Goal: Task Accomplishment & Management: Complete application form

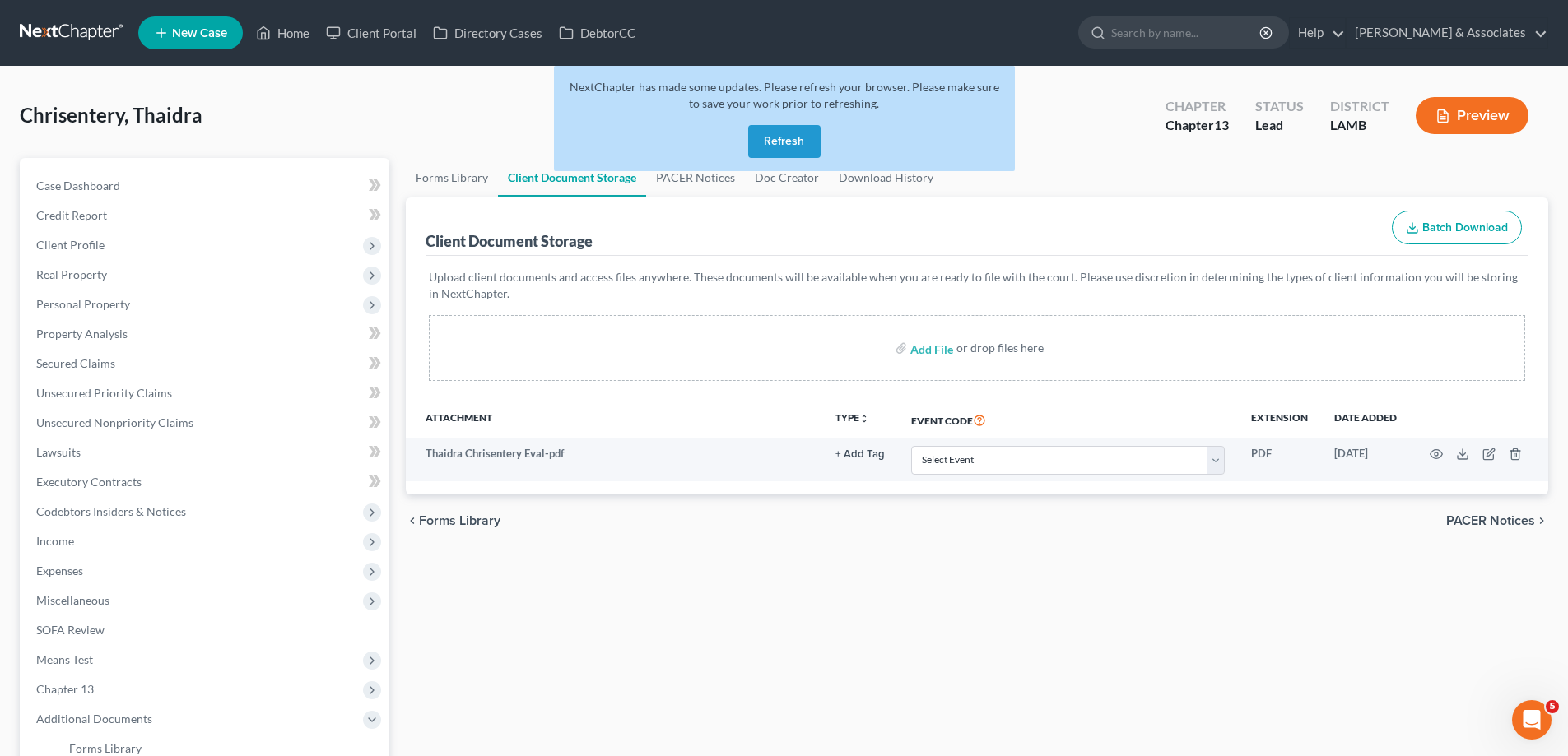
click at [783, 142] on button "Refresh" at bounding box center [784, 141] width 73 height 32
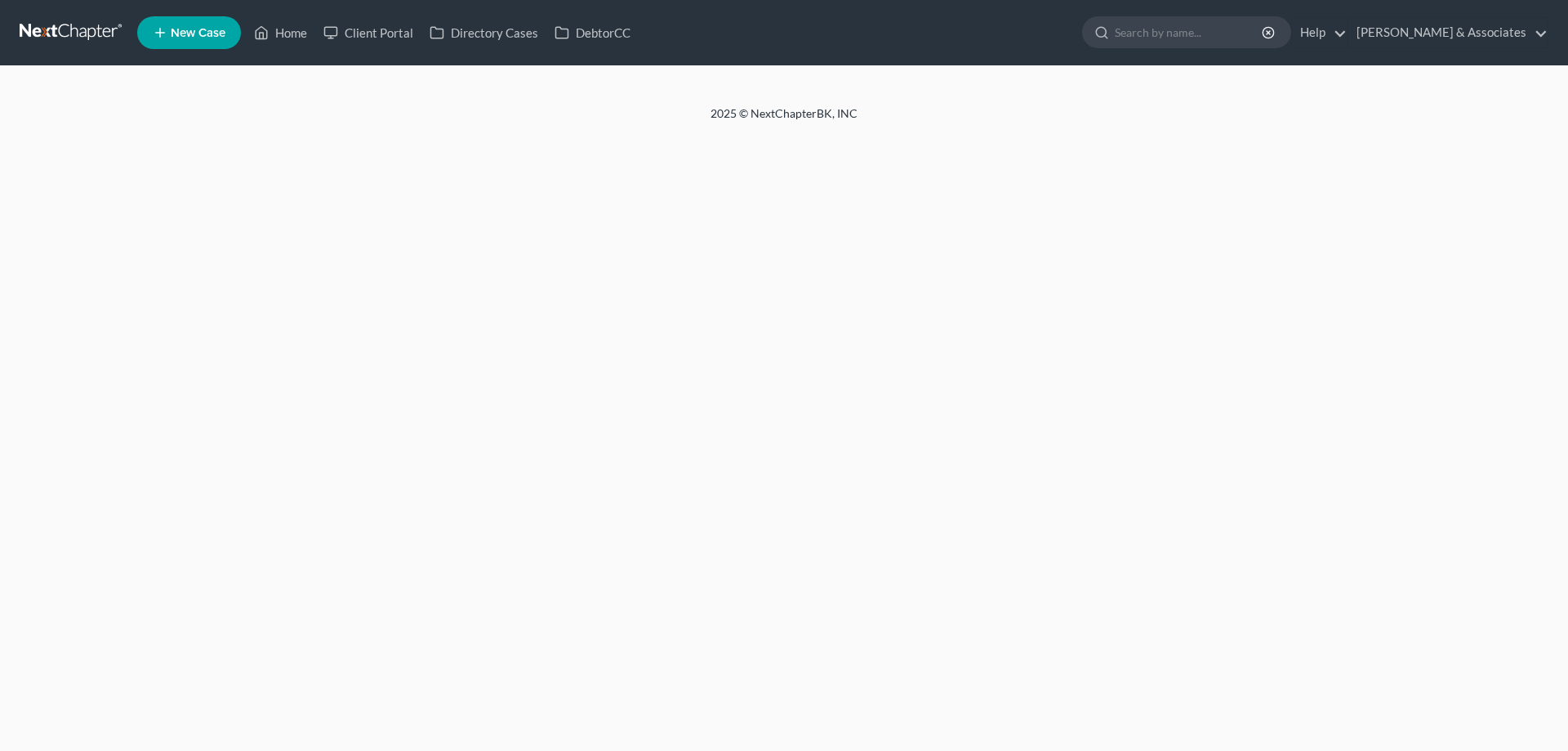
click at [198, 39] on span "New Case" at bounding box center [198, 33] width 55 height 13
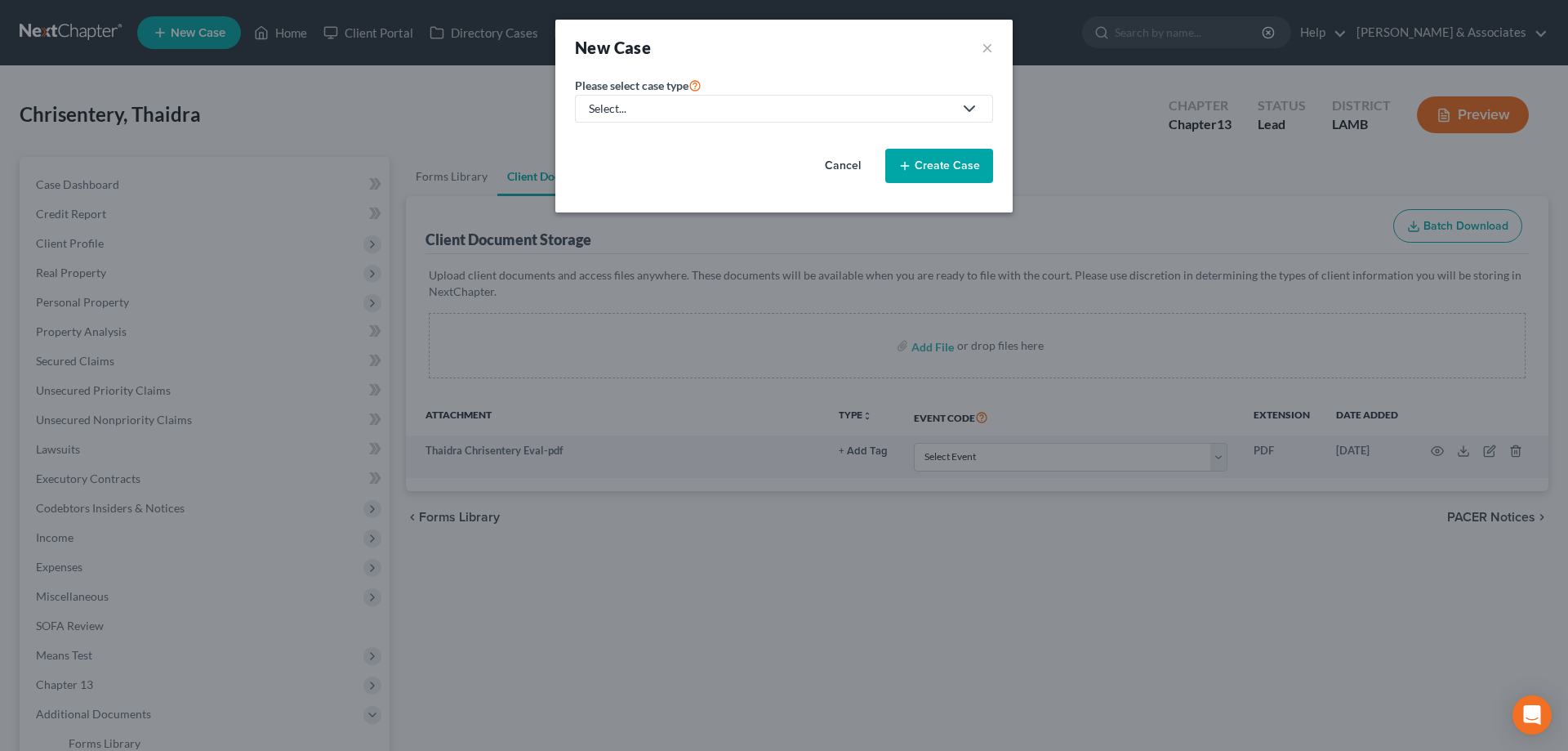
click at [671, 102] on div "Select..." at bounding box center [770, 108] width 364 height 17
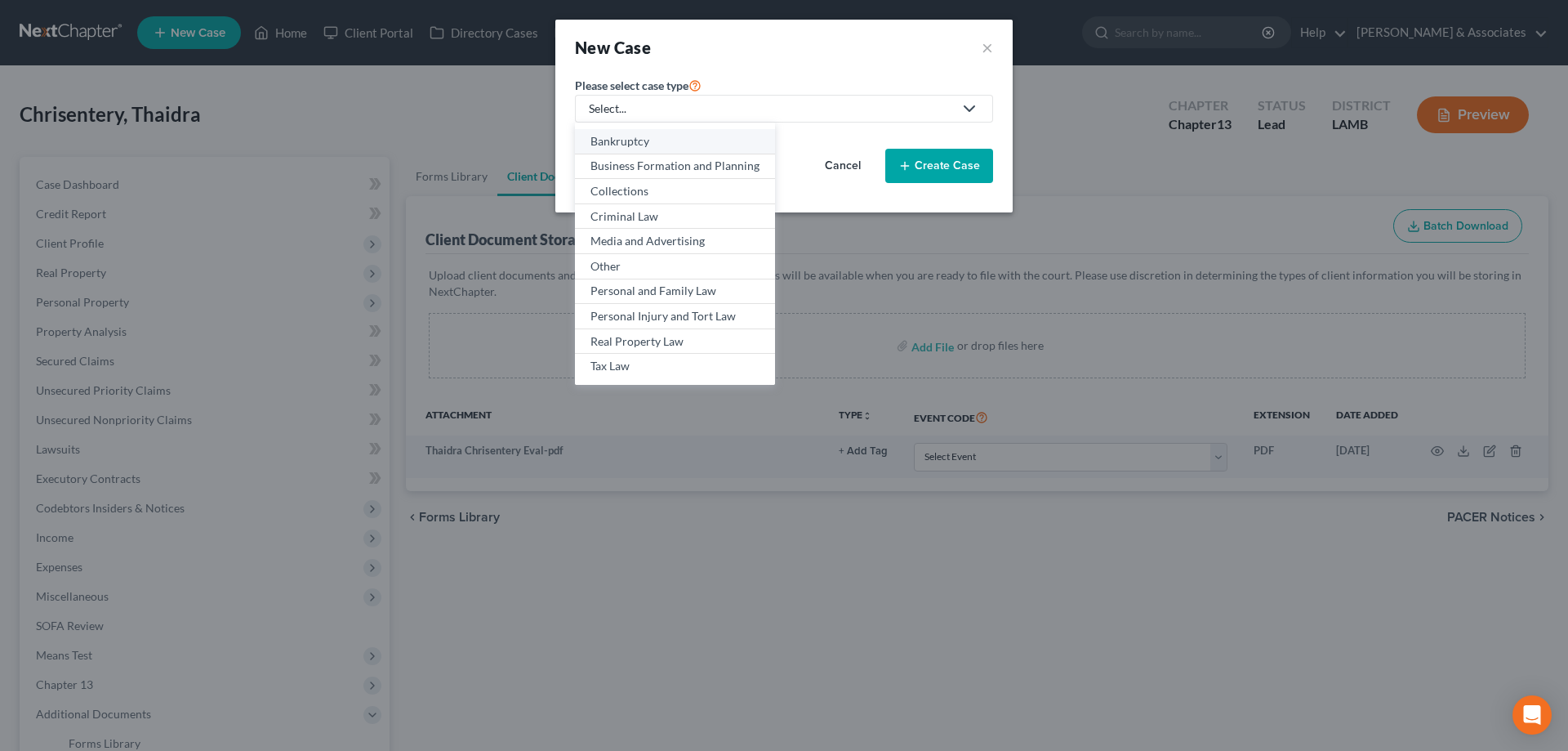
click at [638, 136] on div "Bankruptcy" at bounding box center [675, 141] width 169 height 17
select select "35"
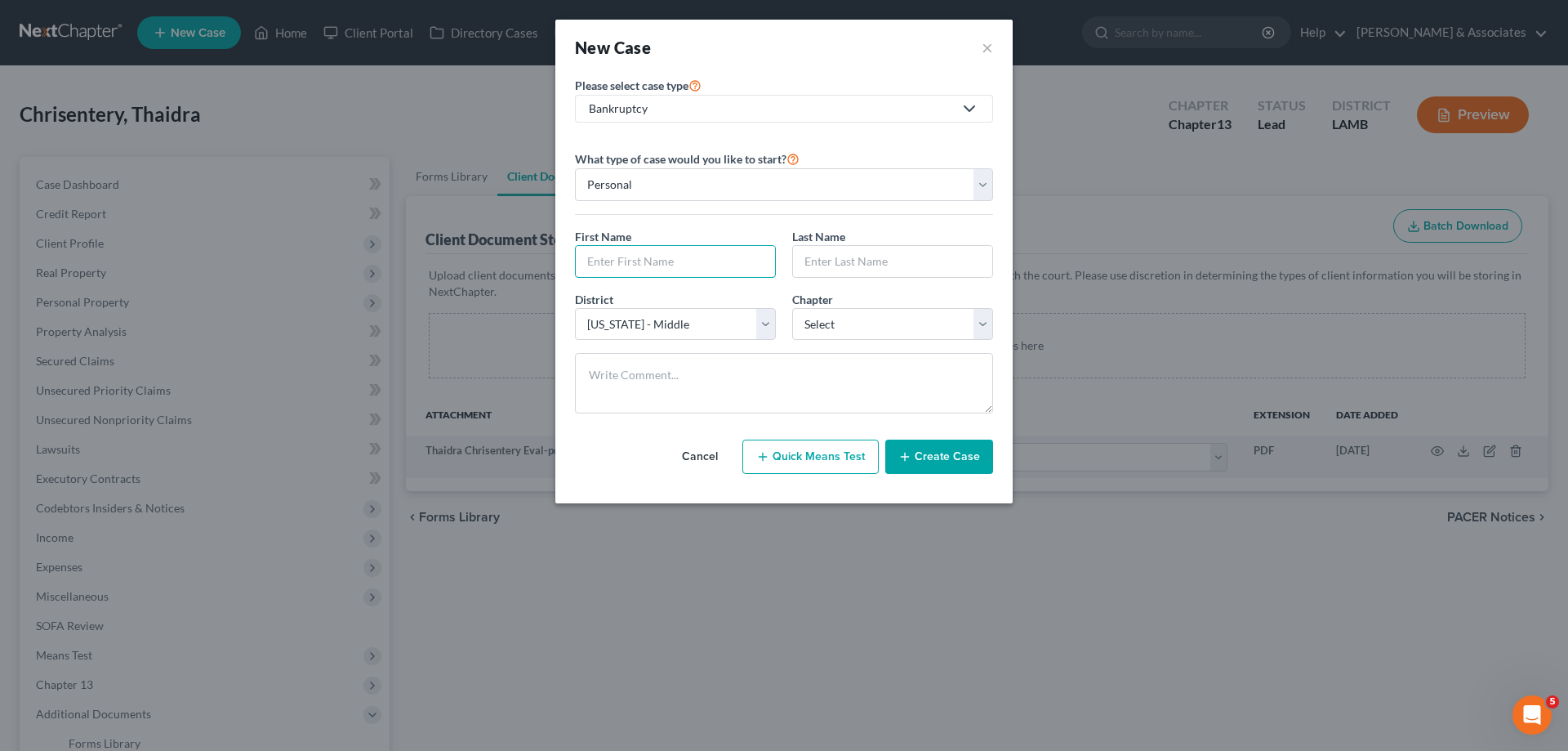
drag, startPoint x: 623, startPoint y: 270, endPoint x: 763, endPoint y: 237, distance: 143.8
click at [623, 270] on input "text" at bounding box center [676, 262] width 199 height 31
type input "[PERSON_NAME] and [PERSON_NAME]"
type input "Hampton"
select select "3"
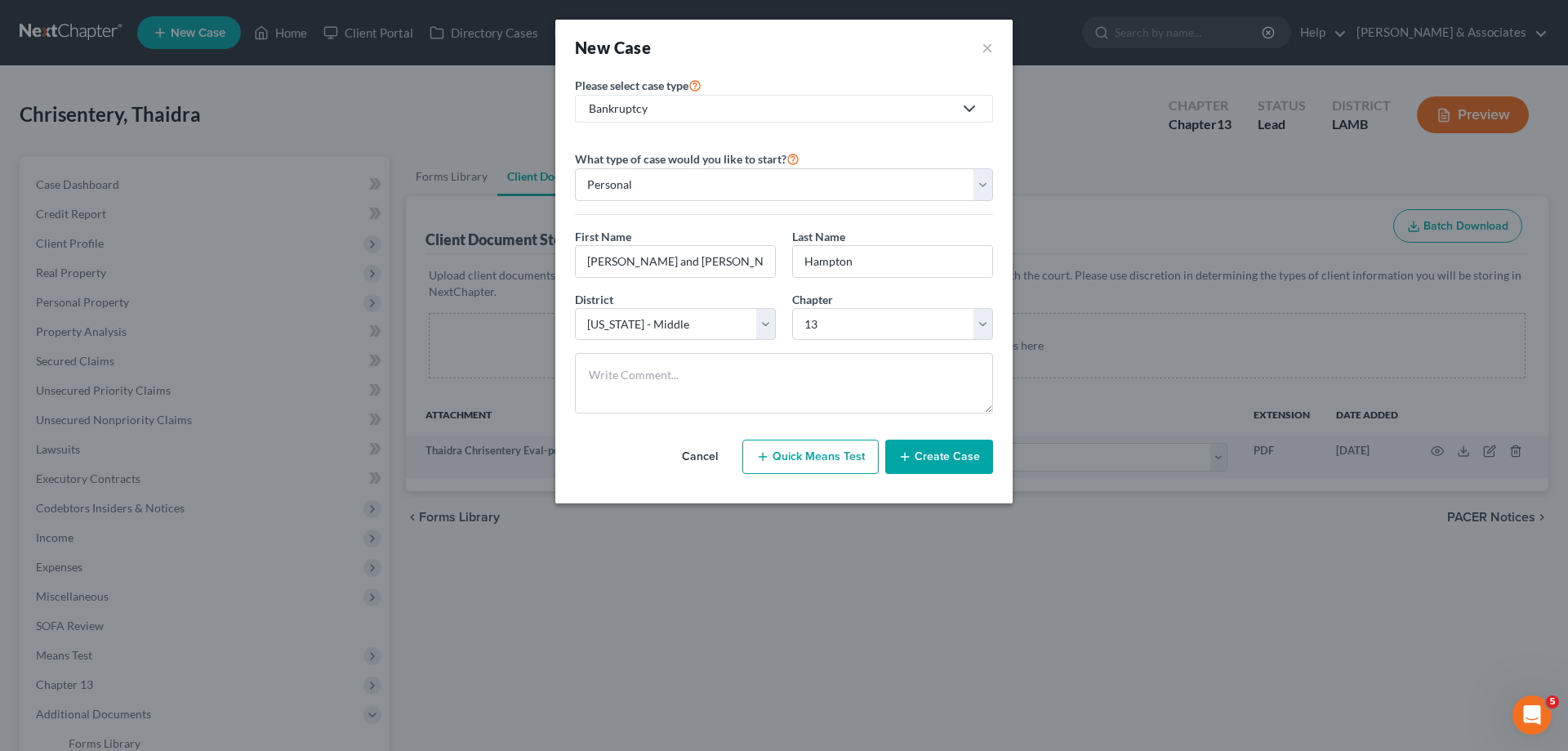
drag, startPoint x: 932, startPoint y: 461, endPoint x: 924, endPoint y: 461, distance: 8.0
click at [929, 461] on button "Create Case" at bounding box center [939, 456] width 107 height 34
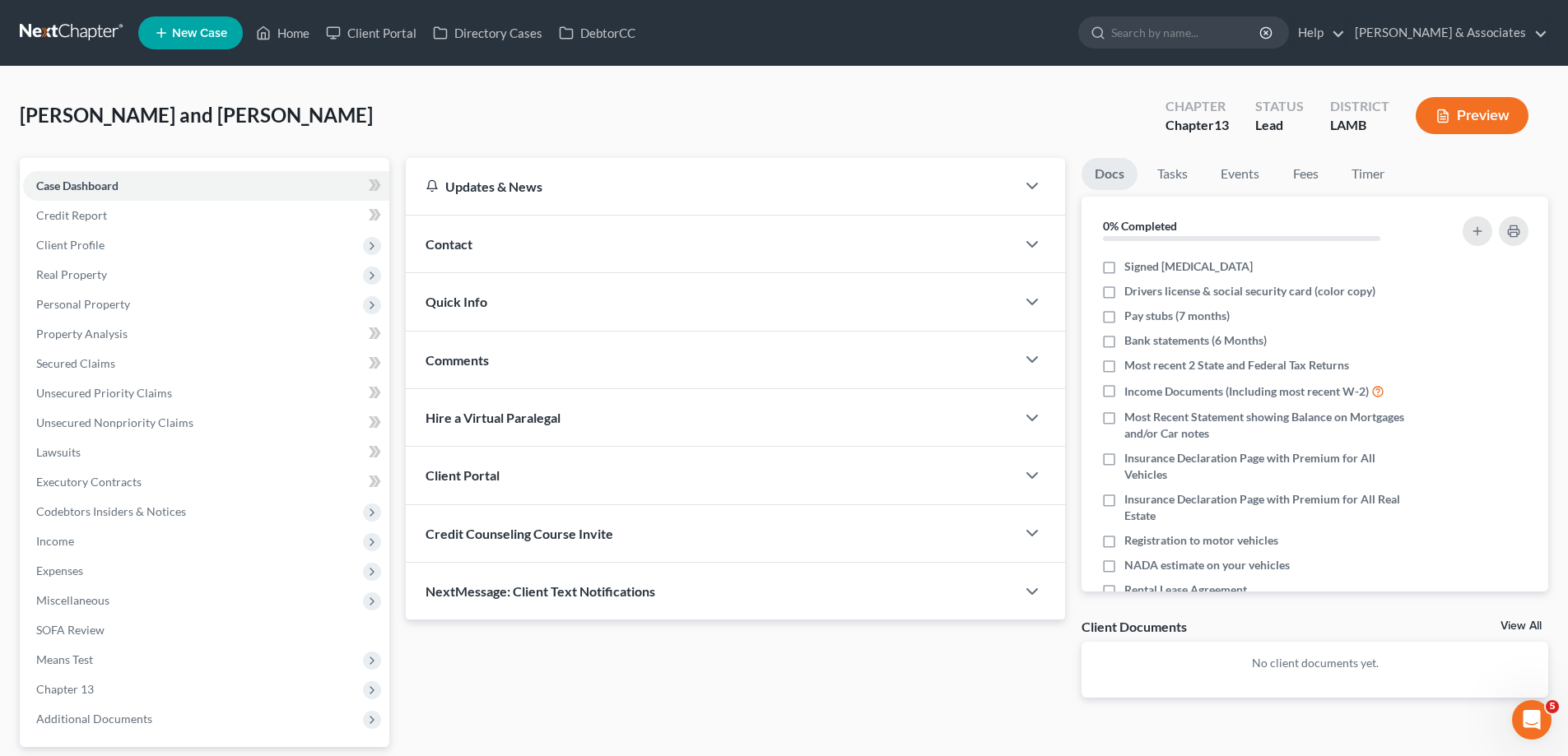
click at [545, 246] on div "Contact" at bounding box center [710, 244] width 610 height 57
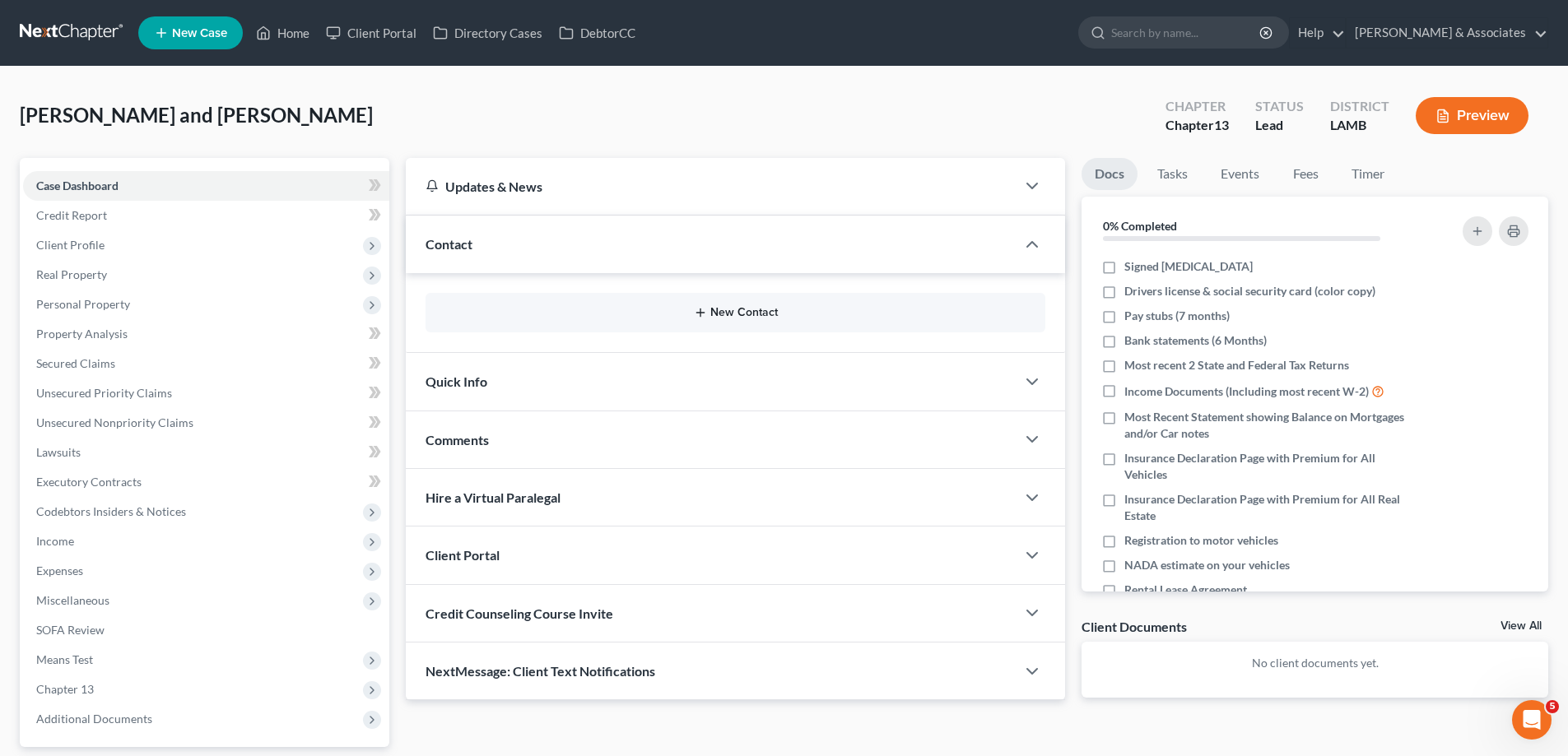
click at [712, 316] on button "New Contact" at bounding box center [735, 312] width 593 height 13
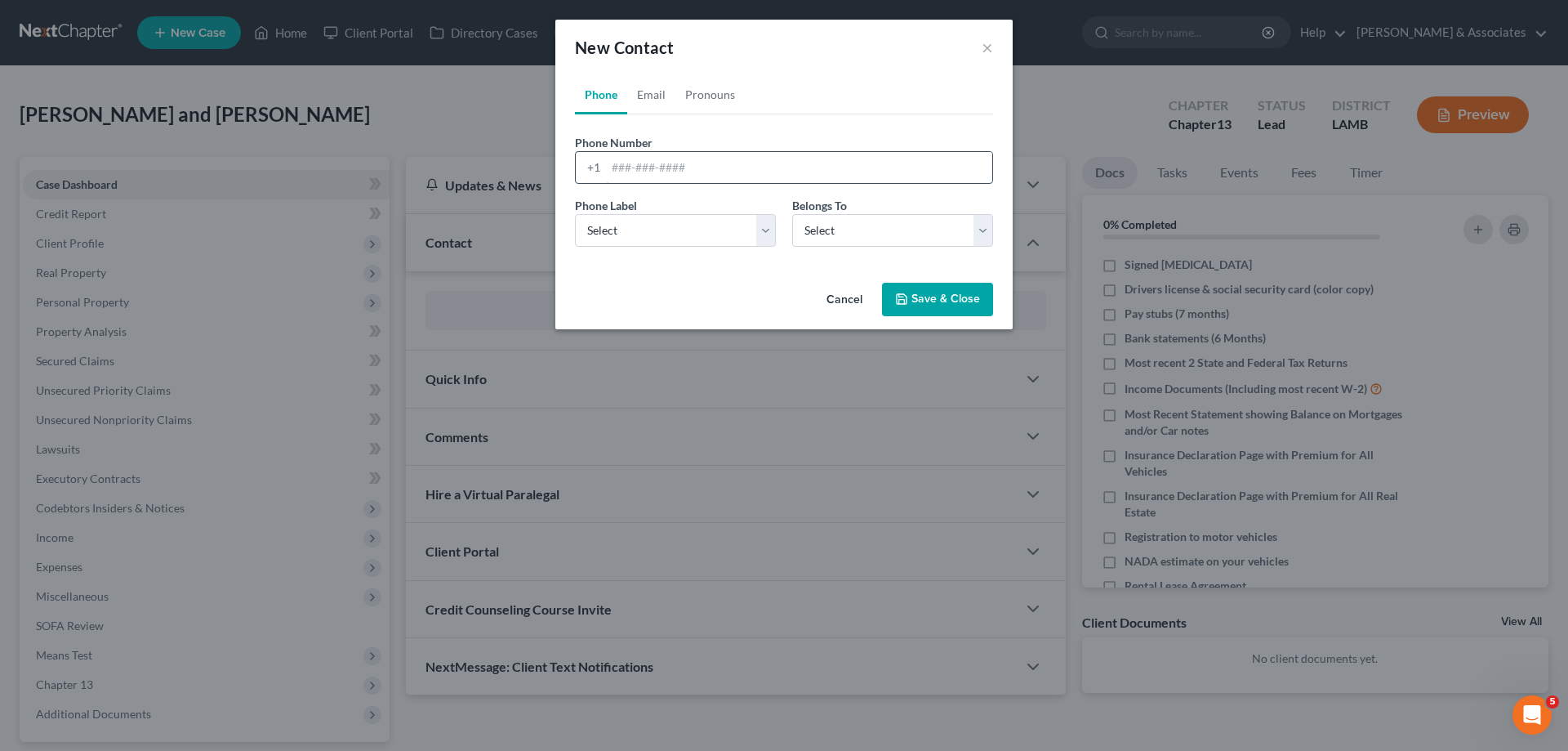
click at [678, 174] on input "tel" at bounding box center [800, 168] width 387 height 31
paste input "[PHONE_NUMBER]"
type input "[PHONE_NUMBER]"
click at [638, 234] on select "Select Mobile Home Work Other" at bounding box center [676, 229] width 201 height 32
select select "0"
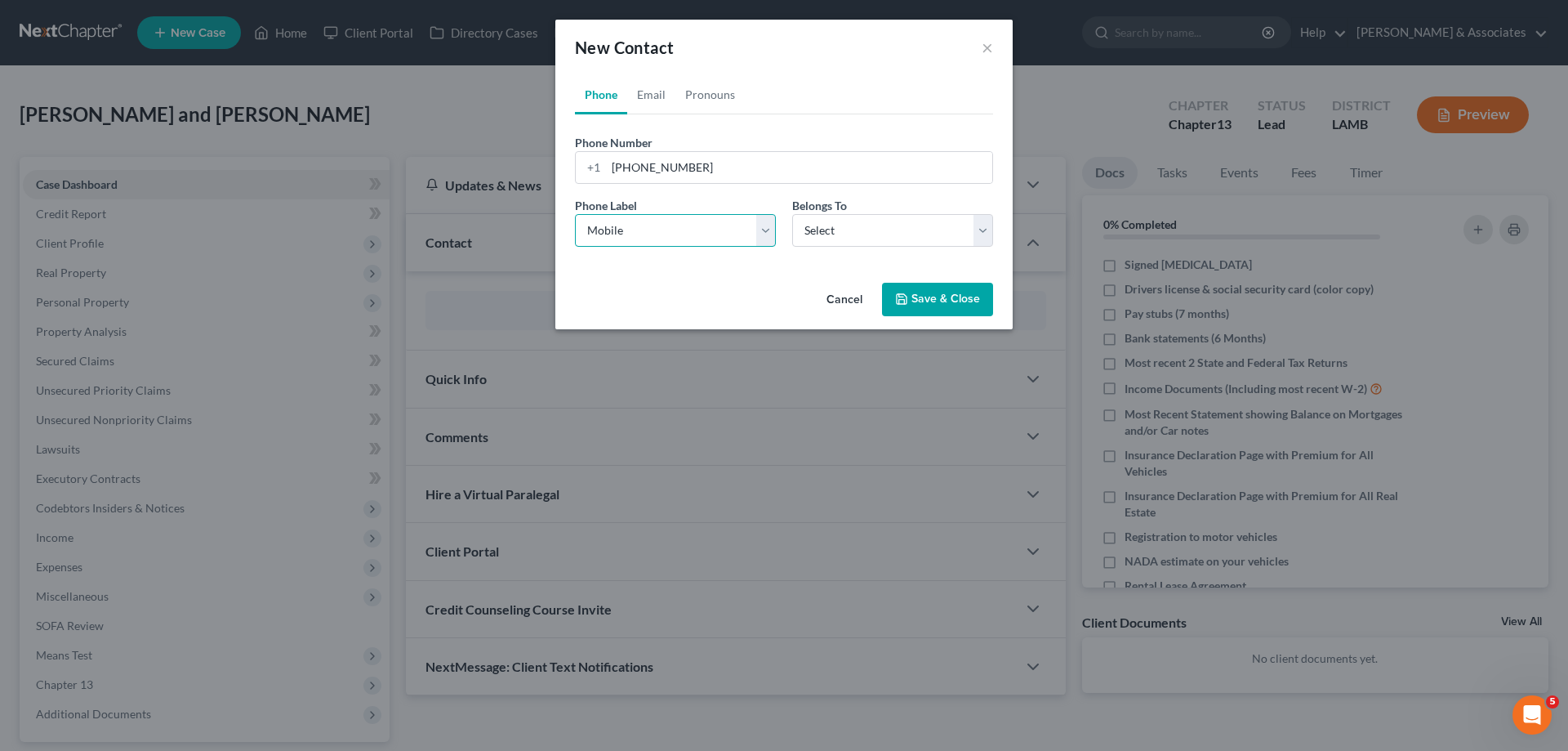
click at [575, 214] on select "Select Mobile Home Work Other" at bounding box center [676, 229] width 201 height 32
drag, startPoint x: 911, startPoint y: 231, endPoint x: 873, endPoint y: 246, distance: 40.9
click at [911, 231] on select "Select Client Other" at bounding box center [892, 229] width 201 height 32
select select "0"
click at [792, 214] on select "Select Client Other" at bounding box center [892, 229] width 201 height 32
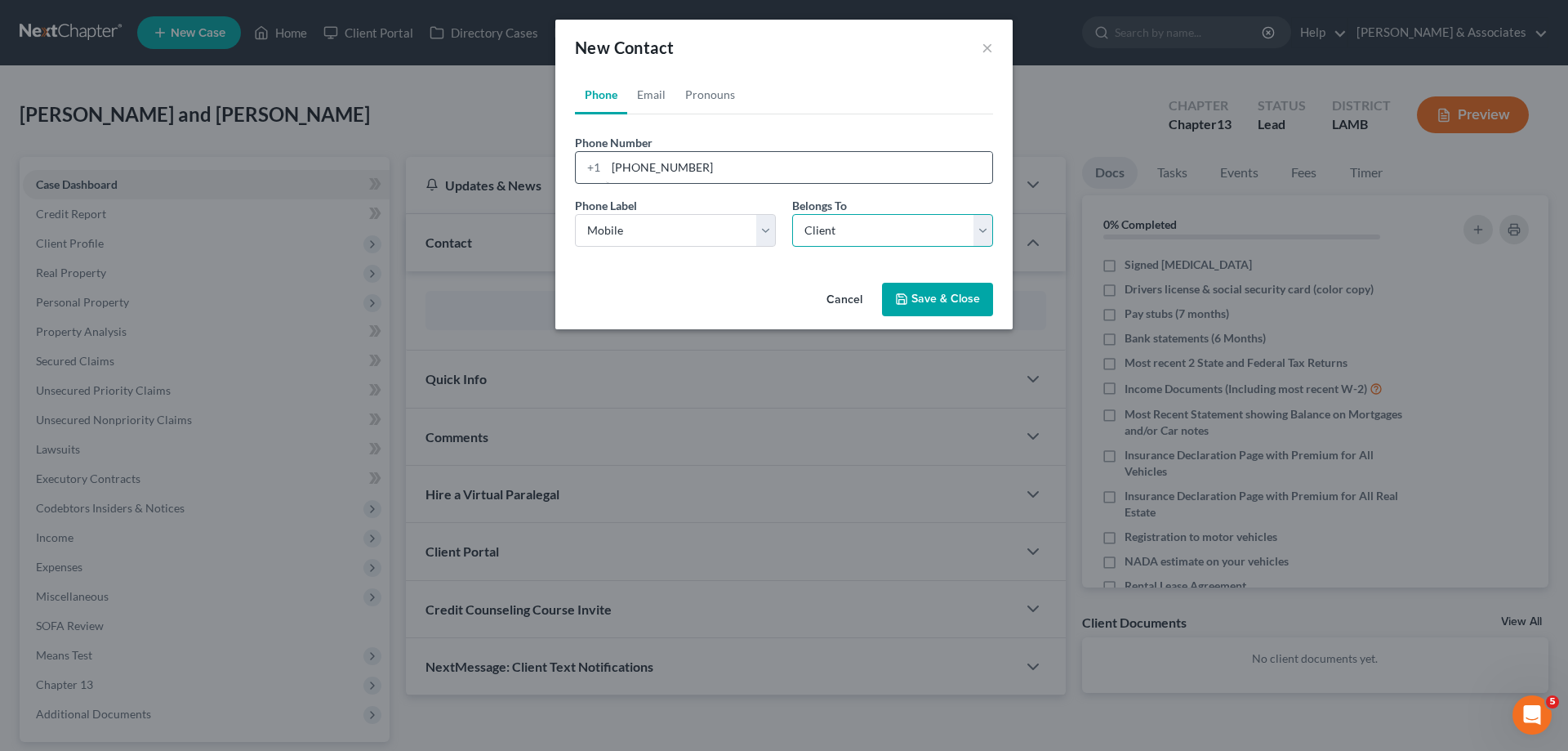
select select "0"
drag, startPoint x: 663, startPoint y: 98, endPoint x: 678, endPoint y: 102, distance: 15.5
click at [662, 98] on link "Email" at bounding box center [650, 95] width 48 height 39
click at [652, 162] on input "email" at bounding box center [800, 168] width 387 height 31
paste input "[EMAIL_ADDRESS][DOMAIN_NAME]"
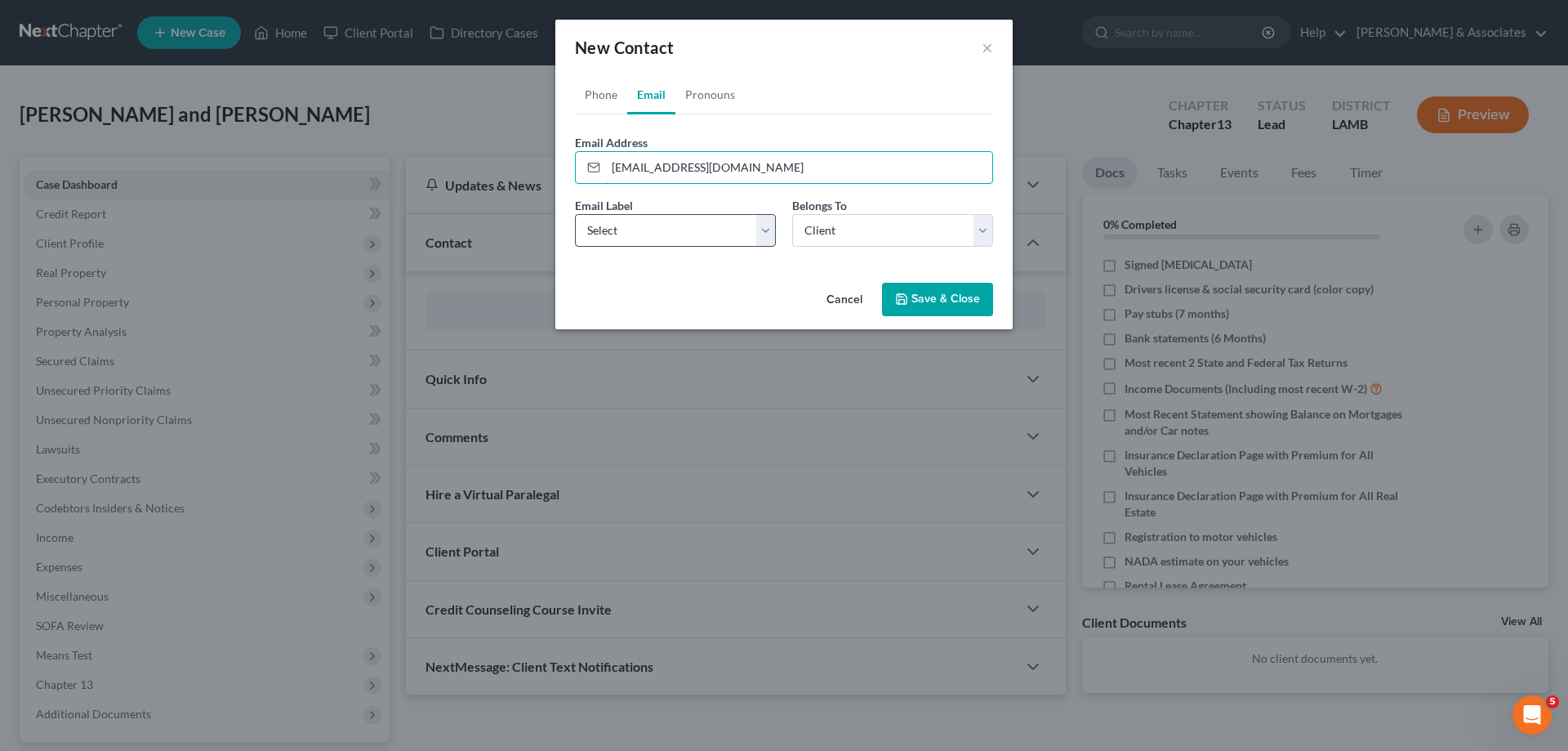
type input "[EMAIL_ADDRESS][DOMAIN_NAME]"
drag, startPoint x: 643, startPoint y: 219, endPoint x: 645, endPoint y: 246, distance: 27.1
click at [643, 221] on select "Select Home Work Other" at bounding box center [676, 229] width 201 height 32
select select "0"
click at [575, 214] on select "Select Home Work Other" at bounding box center [676, 229] width 201 height 32
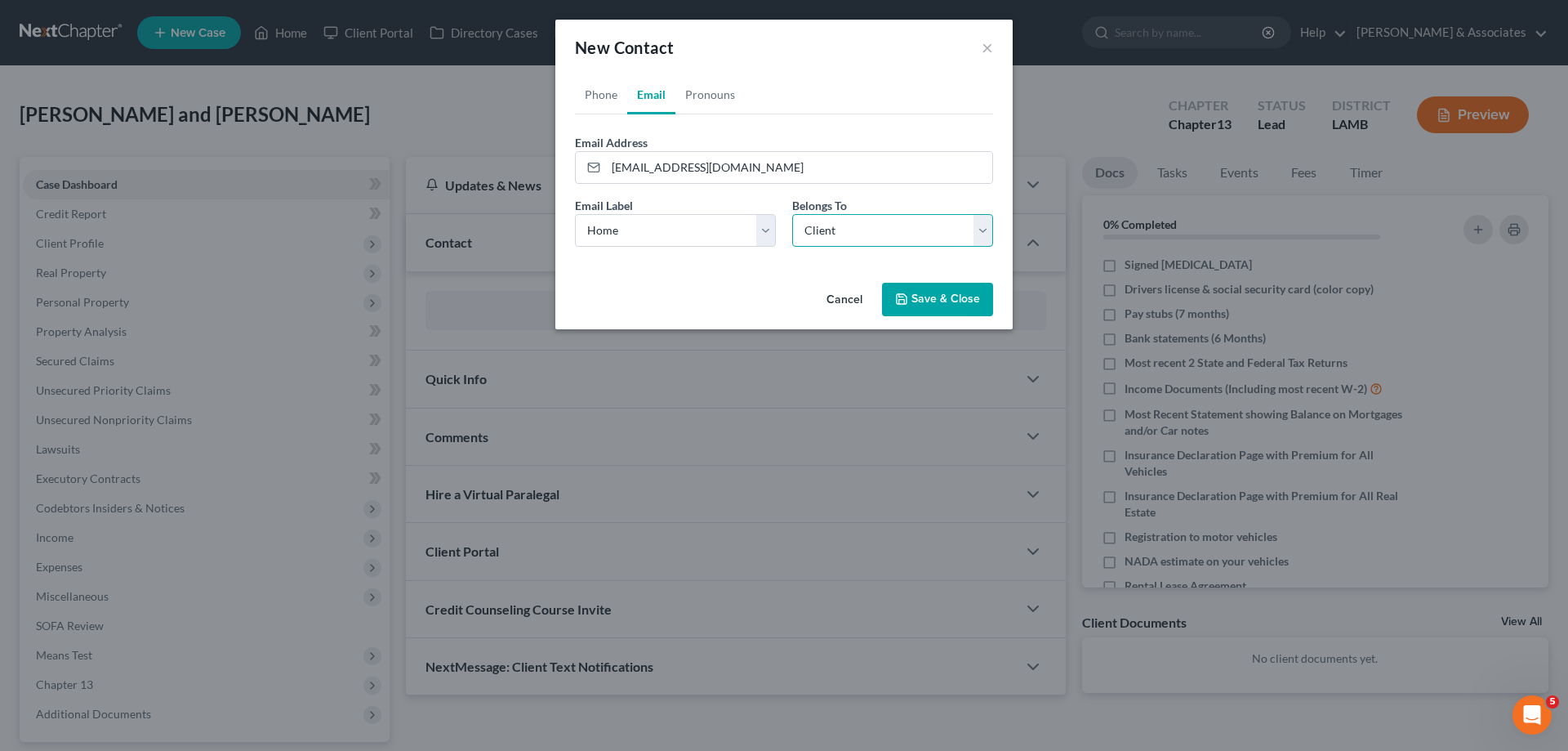
drag, startPoint x: 928, startPoint y: 219, endPoint x: 918, endPoint y: 226, distance: 12.2
click at [928, 219] on select "Select Client Other" at bounding box center [892, 229] width 201 height 32
click at [792, 214] on select "Select Client Other" at bounding box center [892, 229] width 201 height 32
click at [937, 300] on button "Save & Close" at bounding box center [938, 299] width 111 height 34
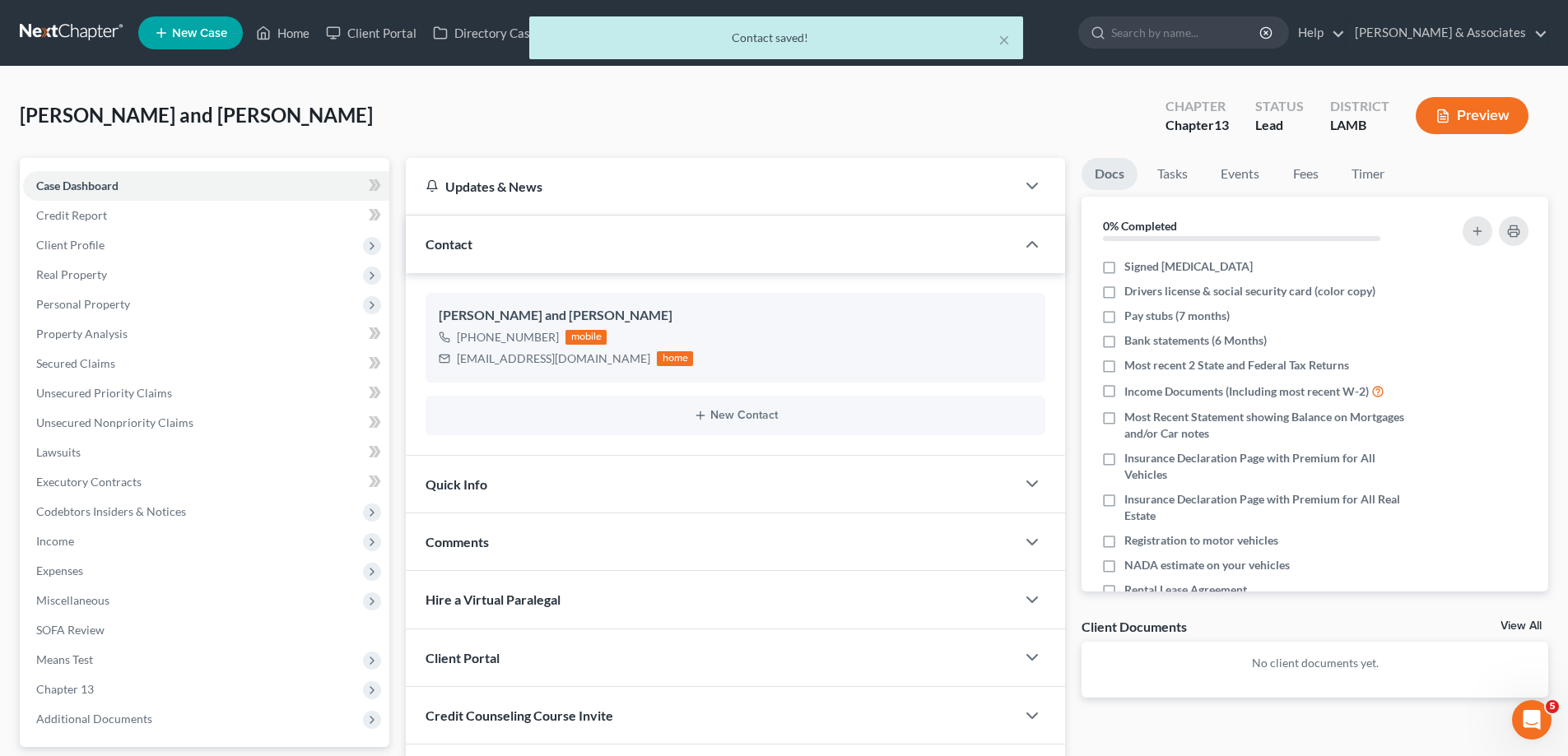
drag, startPoint x: 591, startPoint y: 547, endPoint x: 1053, endPoint y: 517, distance: 463.0
click at [591, 548] on div "Comments" at bounding box center [710, 542] width 610 height 57
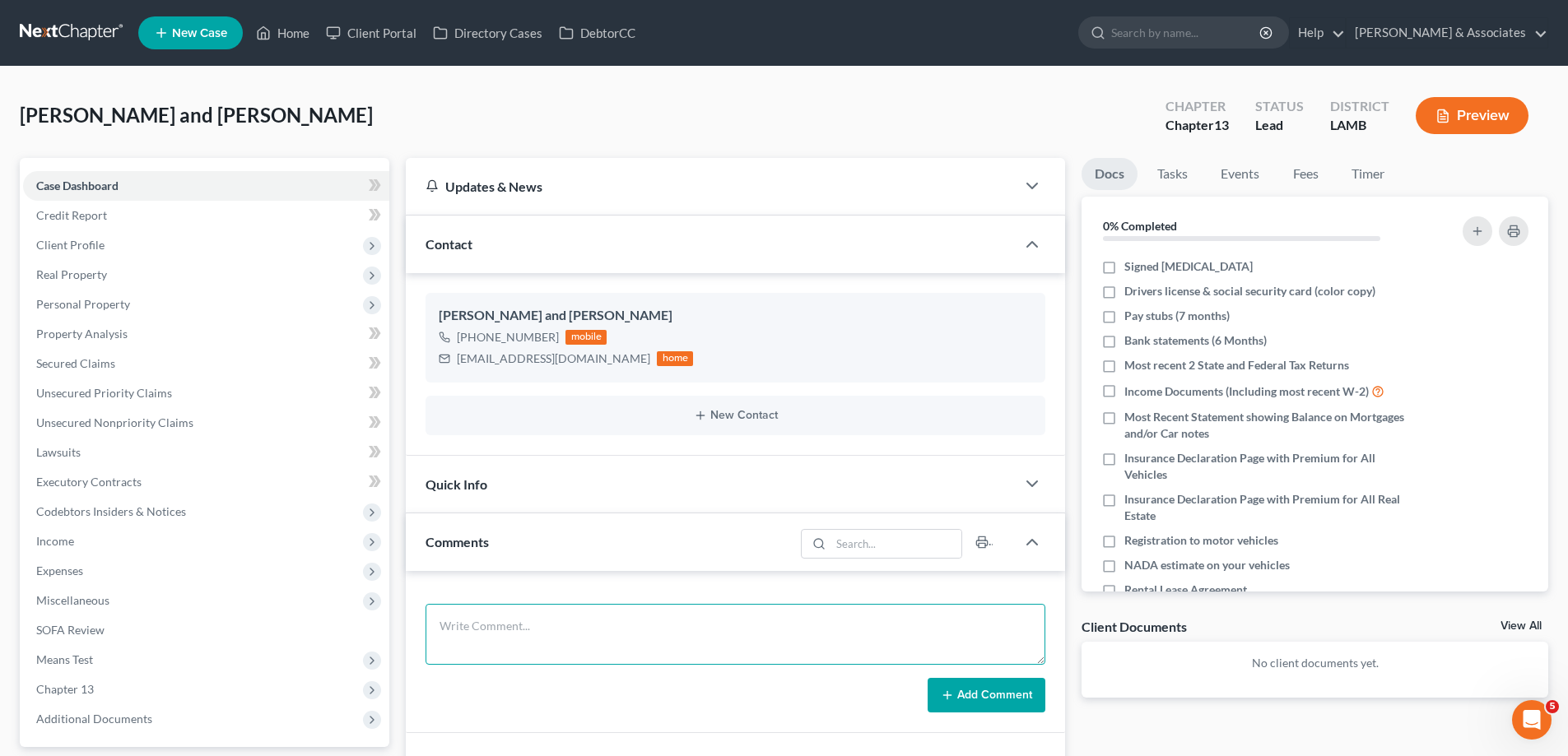
click at [450, 631] on textarea at bounding box center [736, 634] width 620 height 61
paste textarea "35000 in [PERSON_NAME] lots of equity in home, 225000 in Current Business Debt,…"
type textarea "35000 in [PERSON_NAME] lots of equity in home, 225000 in Current Business Debt,…"
drag, startPoint x: 985, startPoint y: 697, endPoint x: 1043, endPoint y: 695, distance: 58.0
click at [990, 697] on button "Add Comment" at bounding box center [987, 694] width 118 height 34
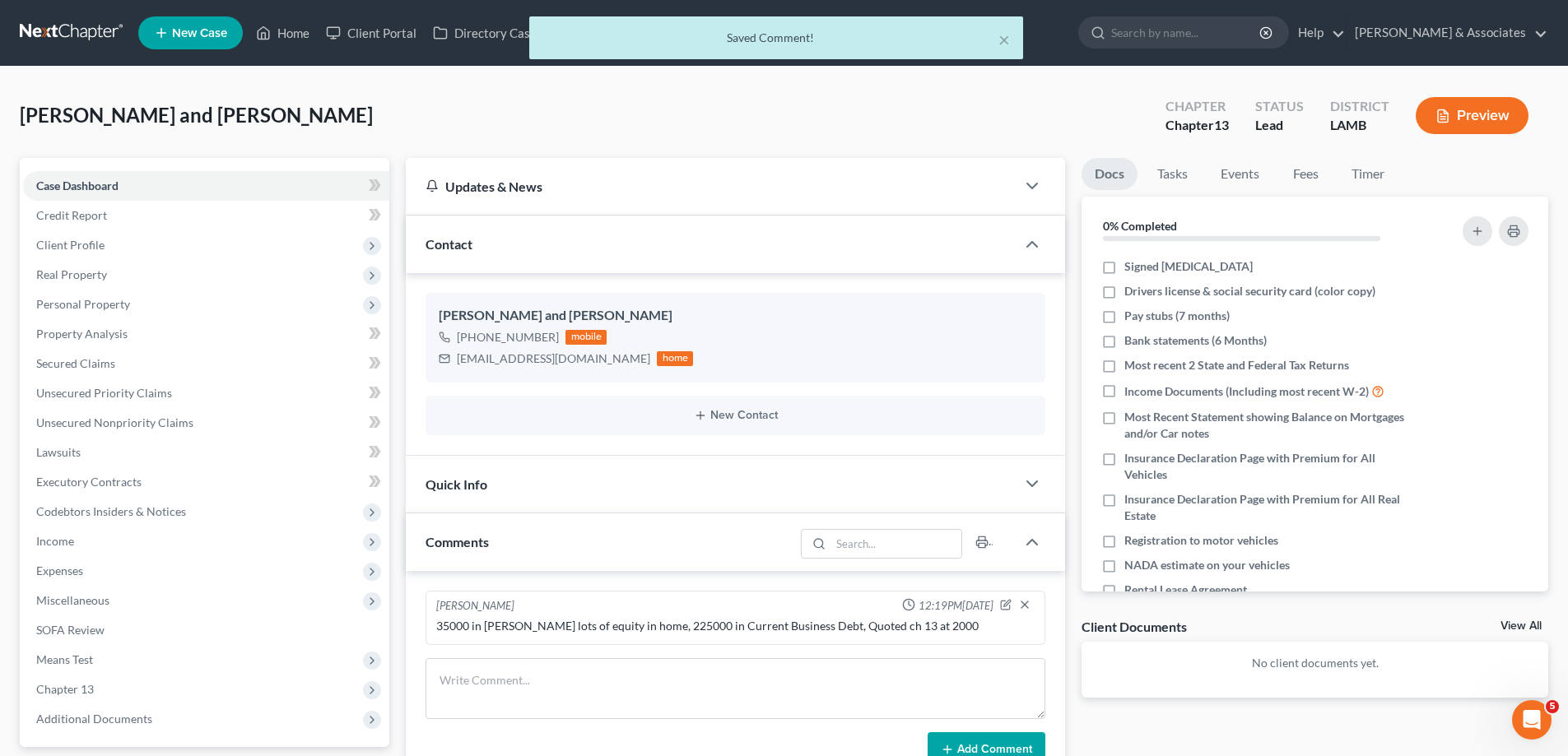
click at [1524, 629] on link "View All" at bounding box center [1521, 626] width 41 height 12
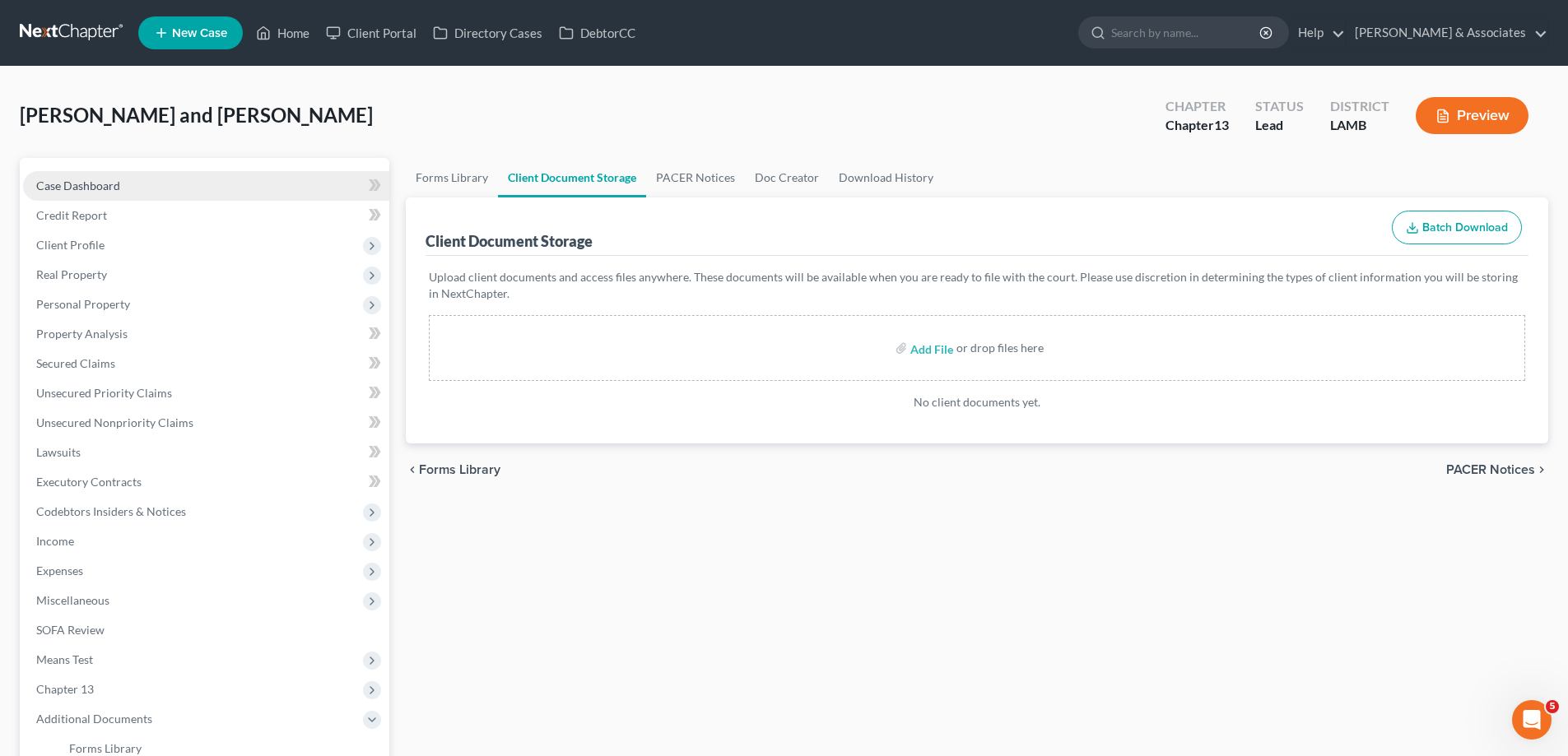
click at [116, 189] on span "Case Dashboard" at bounding box center [78, 186] width 84 height 14
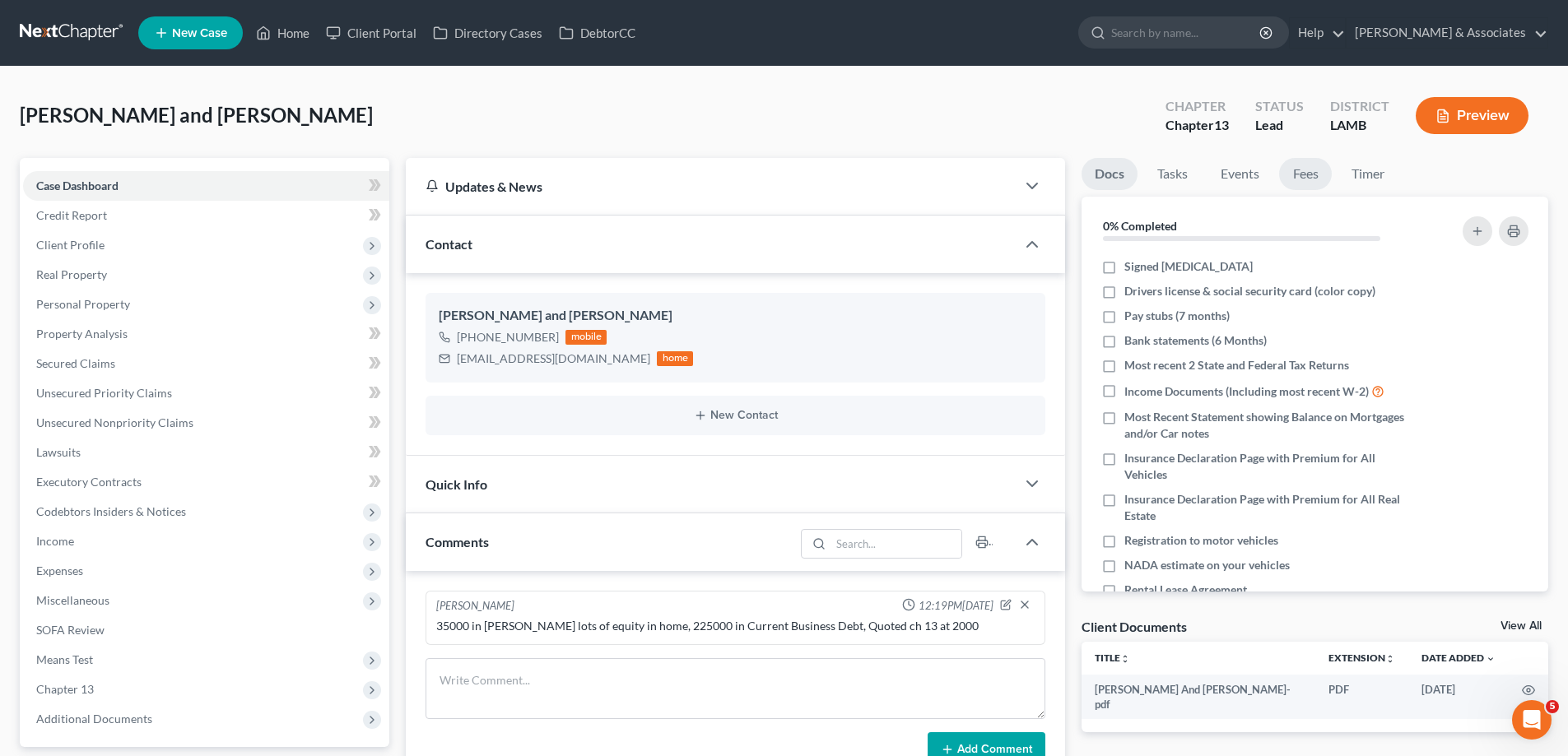
click at [1284, 178] on link "Fees" at bounding box center [1305, 174] width 53 height 32
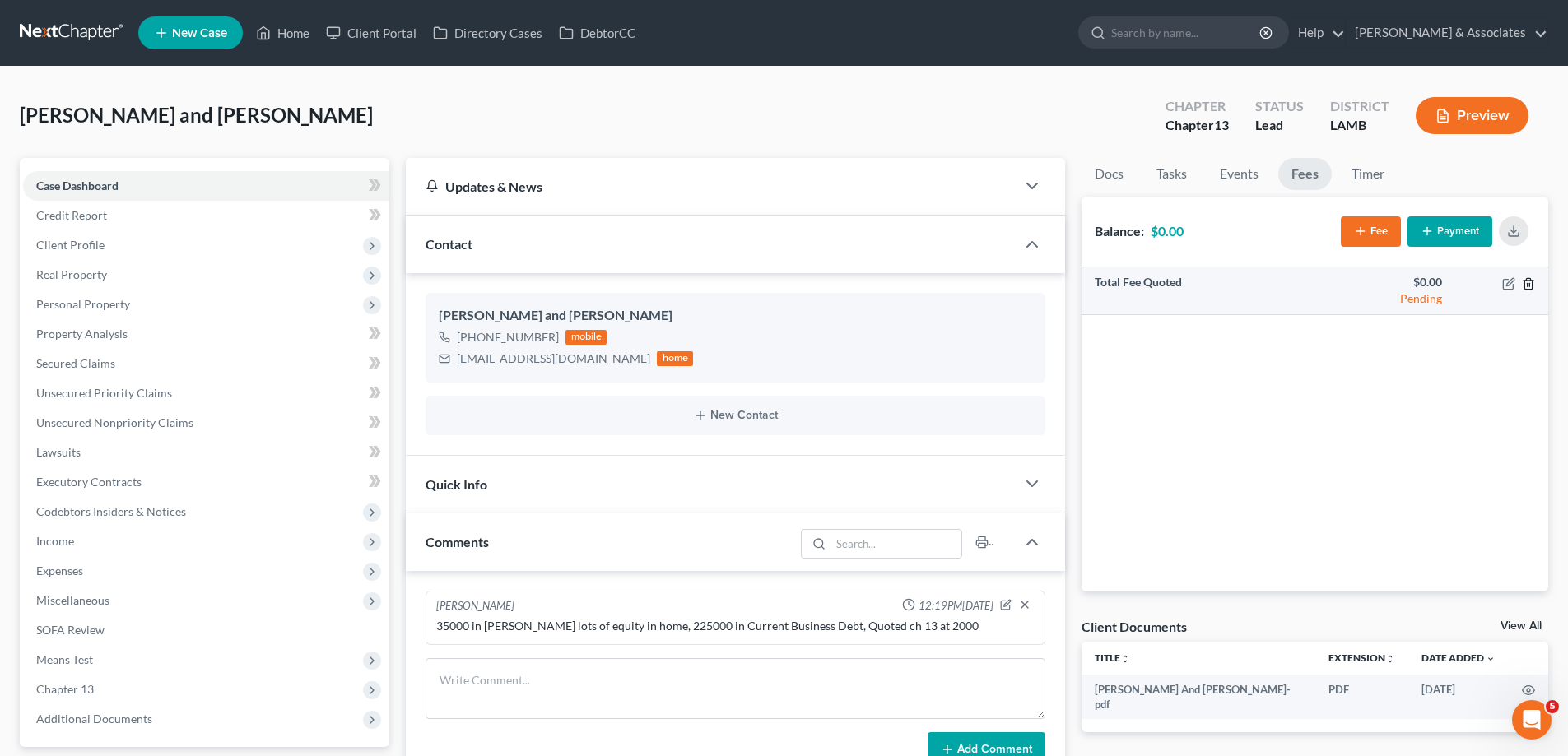
click at [1524, 283] on icon "button" at bounding box center [1528, 283] width 13 height 13
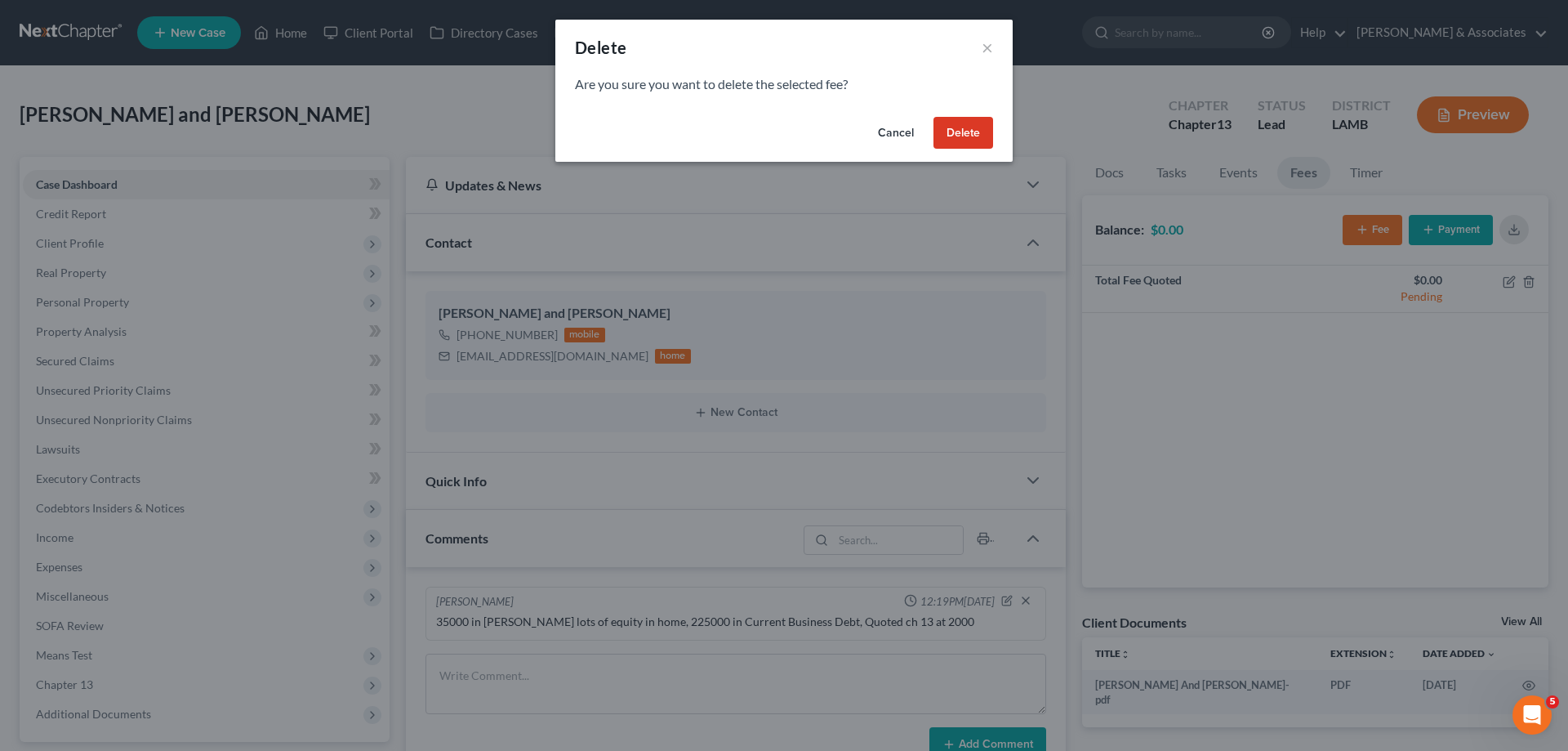
click at [885, 135] on button "Cancel" at bounding box center [896, 133] width 62 height 32
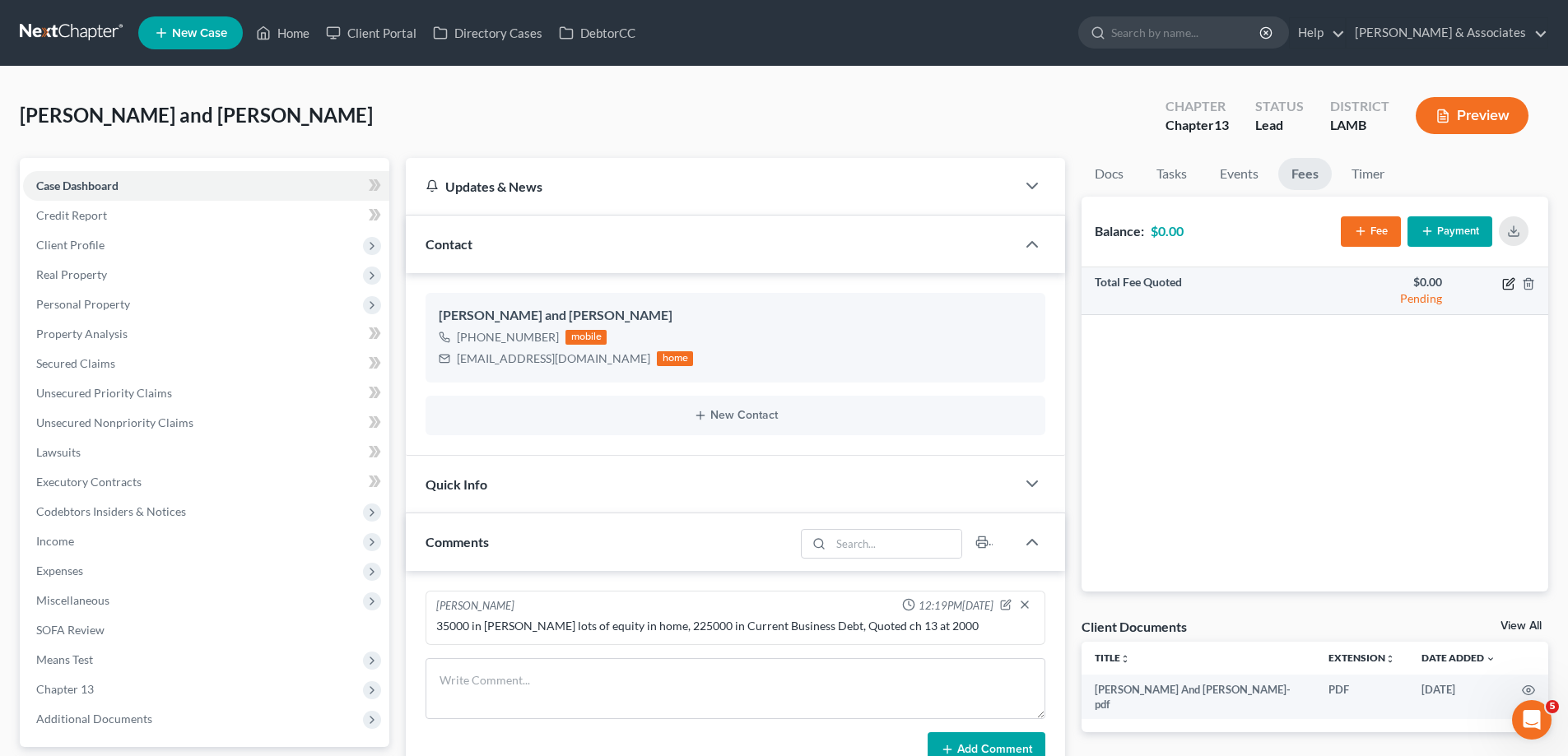
click at [1507, 282] on icon "button" at bounding box center [1508, 283] width 13 height 13
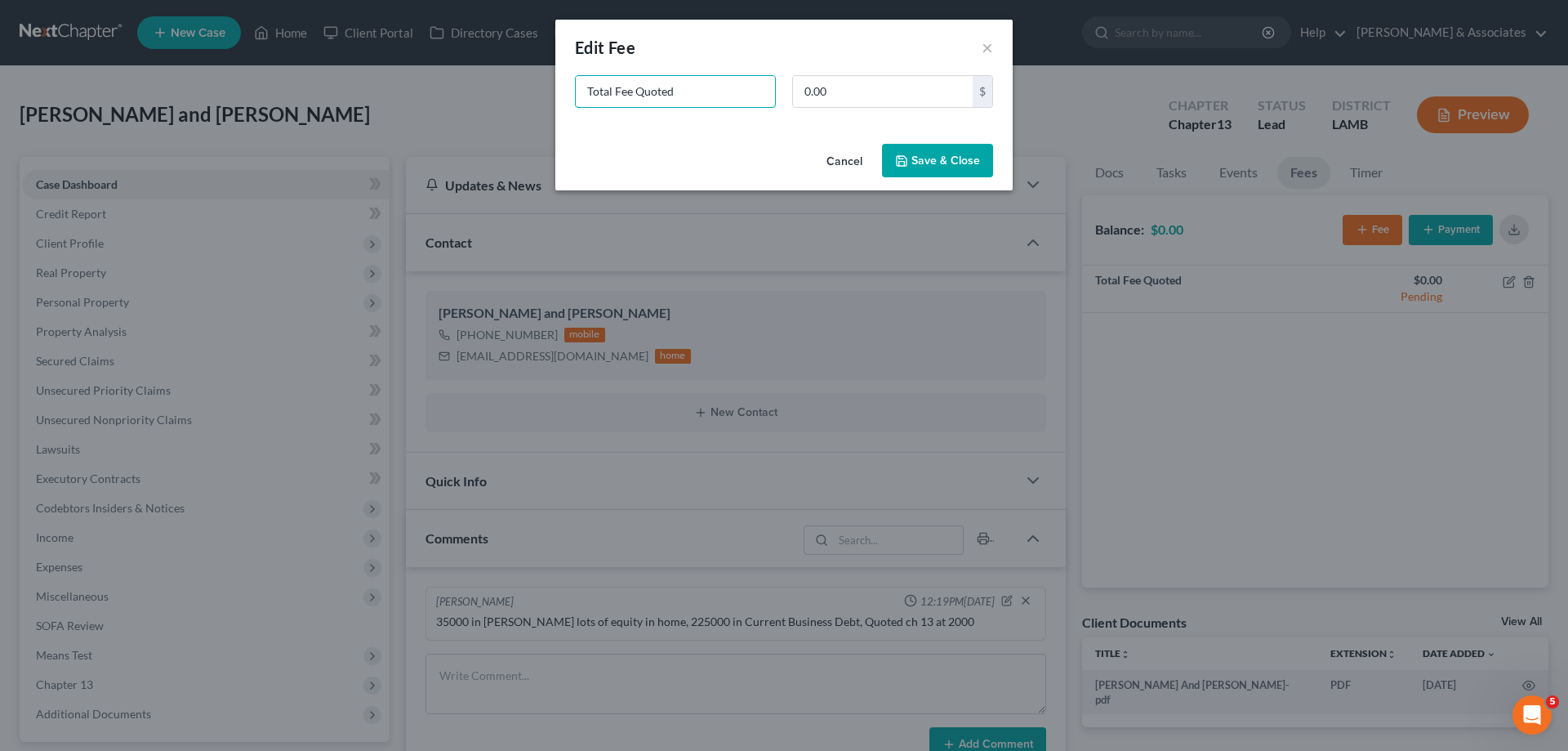
drag, startPoint x: 709, startPoint y: 98, endPoint x: 365, endPoint y: 57, distance: 346.4
click at [365, 60] on div "New Fee Edit Fee × Total Fee Quoted 0.00 $ Cancel Save & Close" at bounding box center [784, 375] width 1568 height 751
type input "ch"
type input "Ch 13"
type input "2,000"
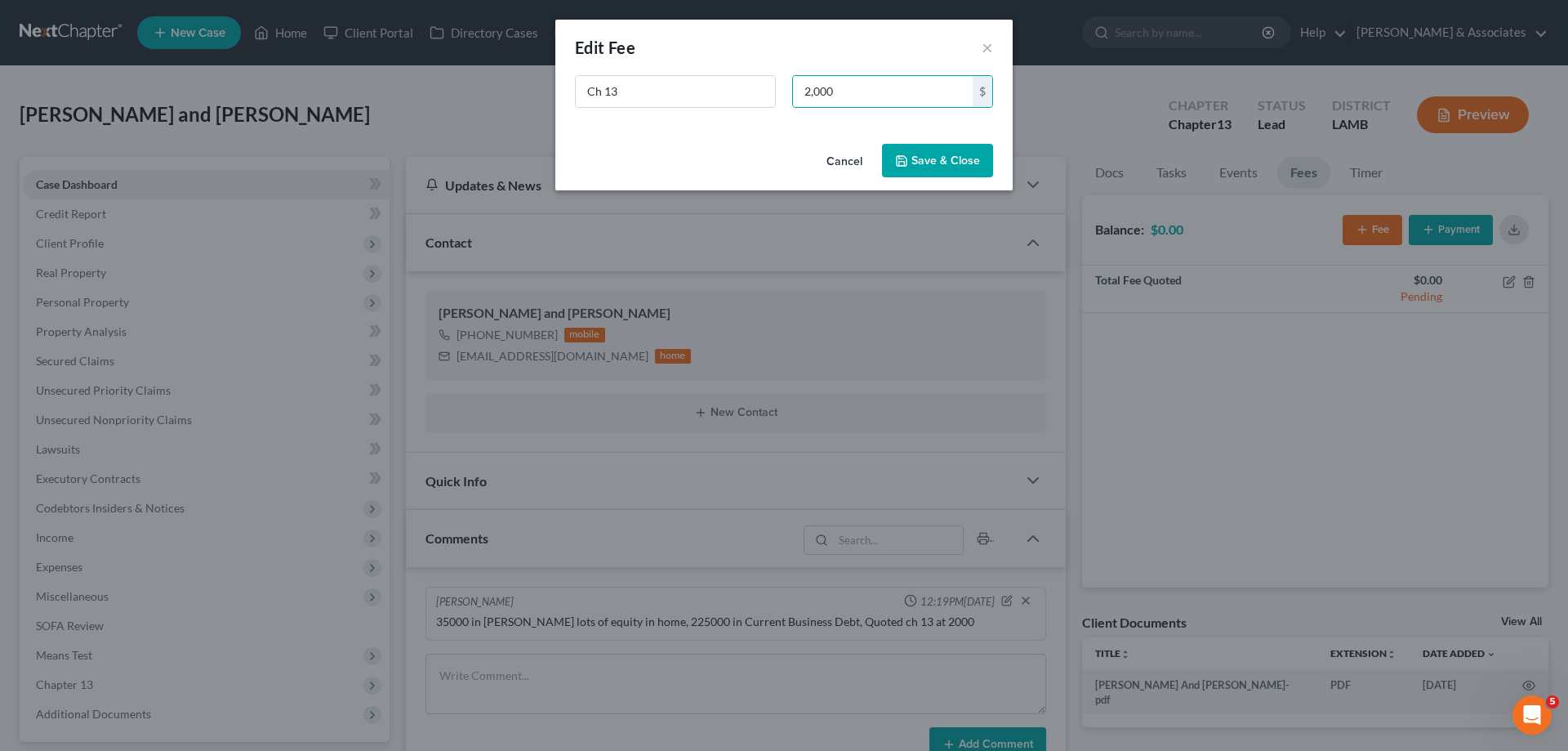
click at [936, 169] on button "Save & Close" at bounding box center [938, 160] width 111 height 34
